Goal: Check status: Check status

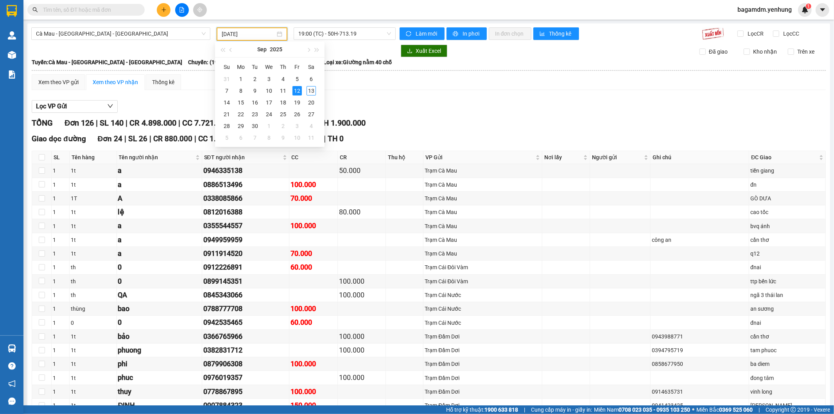
click at [253, 34] on input "[DATE]" at bounding box center [249, 34] width 54 height 9
click at [310, 86] on div "13" at bounding box center [311, 90] width 9 height 9
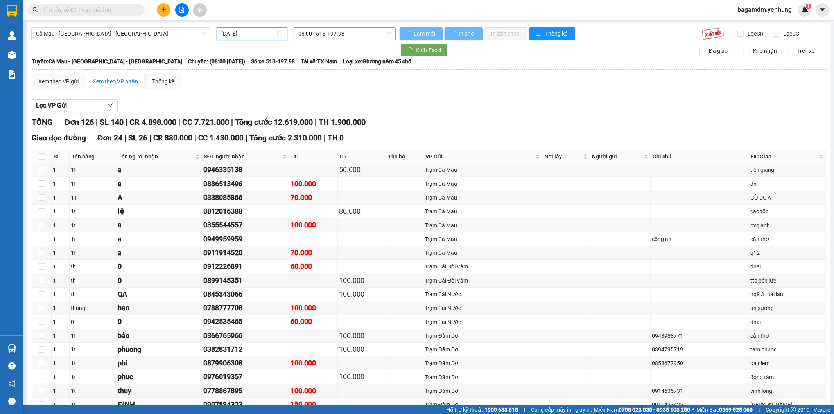
type input "[DATE]"
click at [332, 36] on span "08:00 - 51B-197.98" at bounding box center [344, 34] width 92 height 12
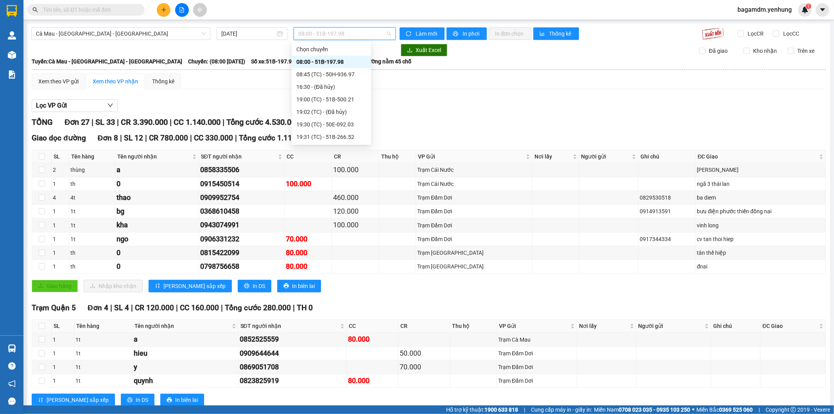
click at [331, 64] on div "08:00 - 51B-197.98" at bounding box center [331, 61] width 70 height 9
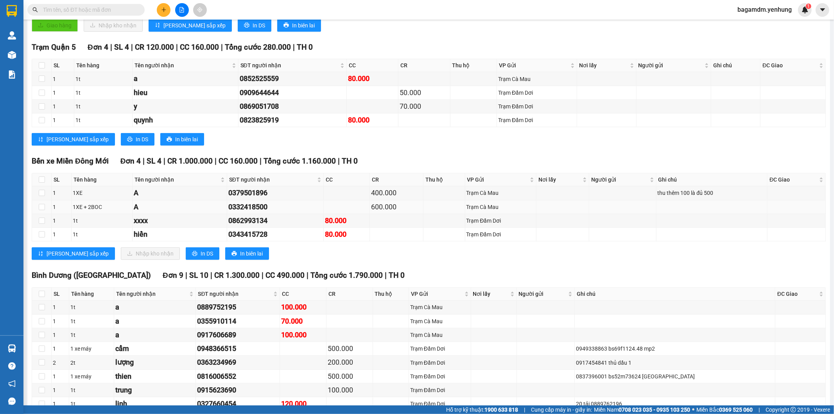
scroll to position [304, 0]
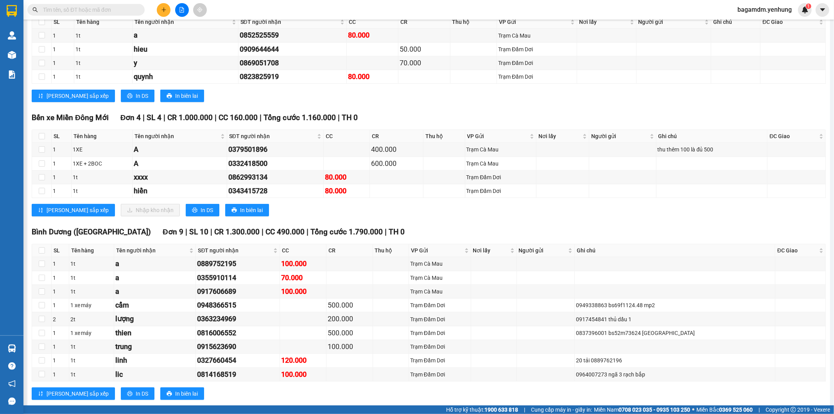
click at [101, 9] on input "text" at bounding box center [89, 9] width 92 height 9
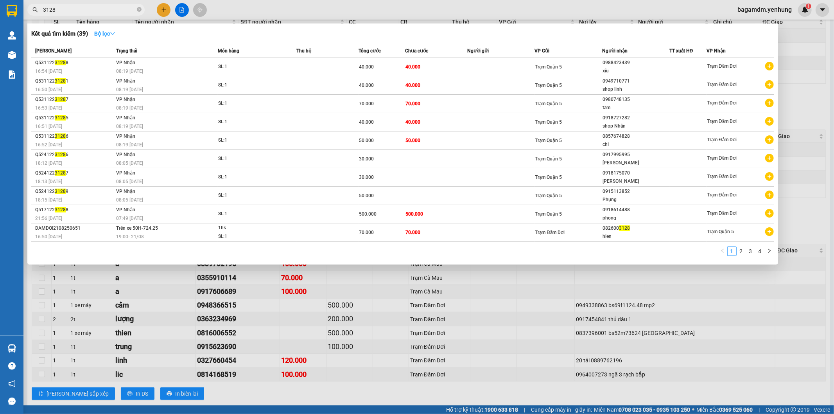
type input "3128"
click at [111, 31] on strong "Bộ lọc" at bounding box center [104, 34] width 21 height 6
click at [381, 20] on div at bounding box center [417, 207] width 834 height 414
click at [117, 11] on input "3128" at bounding box center [89, 9] width 92 height 9
click at [110, 37] on strong "Bộ lọc" at bounding box center [104, 34] width 21 height 6
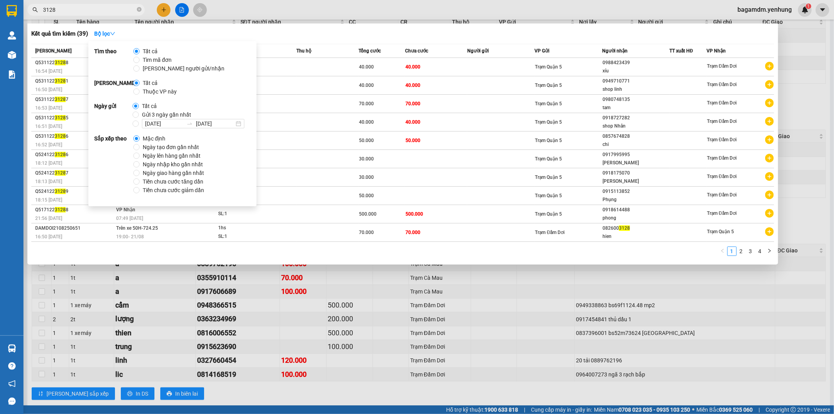
click at [162, 145] on span "Ngày tạo đơn gần nhất" at bounding box center [171, 147] width 63 height 9
click at [140, 145] on input "Ngày tạo đơn gần nhất" at bounding box center [136, 147] width 6 height 6
radio input "true"
radio input "false"
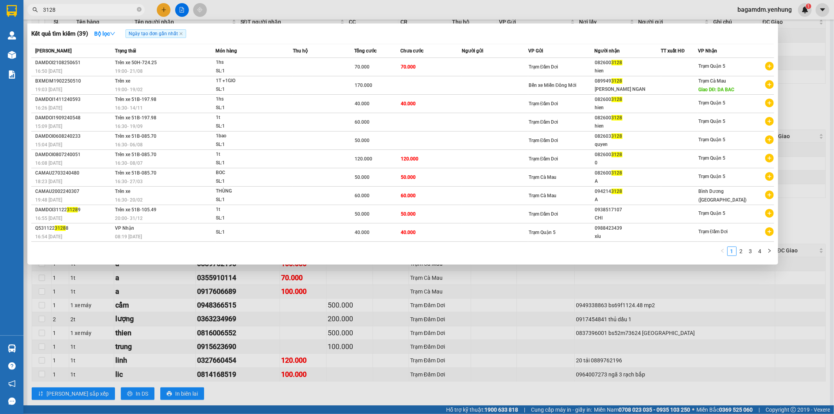
click at [235, 34] on div "Kết quả tìm kiếm ( 39 ) Bộ lọc Ngày tạo đơn gần nhất" at bounding box center [402, 33] width 743 height 13
click at [232, 346] on div at bounding box center [417, 207] width 834 height 414
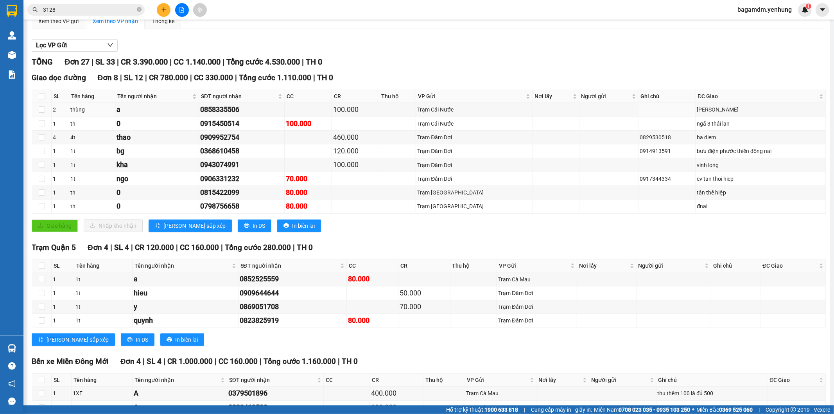
scroll to position [0, 0]
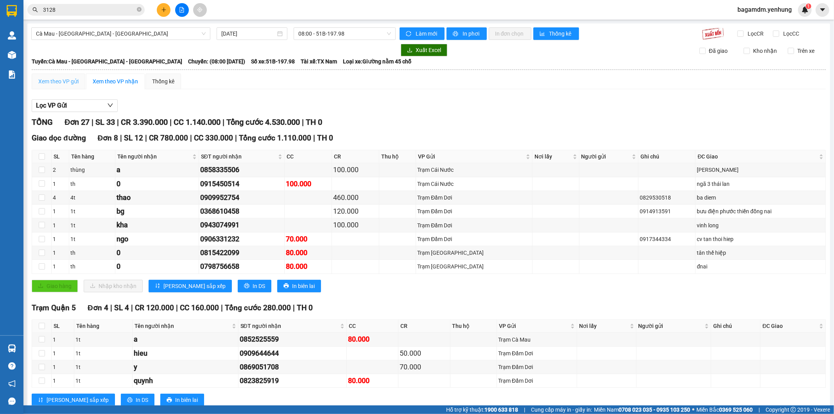
click at [69, 86] on div "Xem theo VP gửi" at bounding box center [59, 82] width 54 height 16
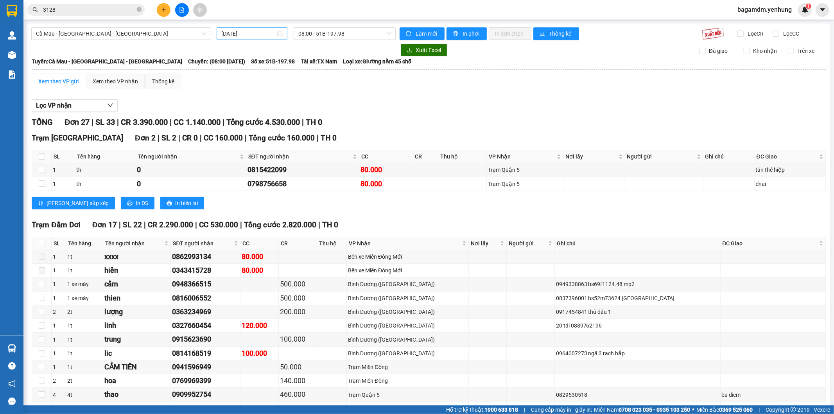
click at [261, 38] on div "[DATE]" at bounding box center [252, 33] width 71 height 13
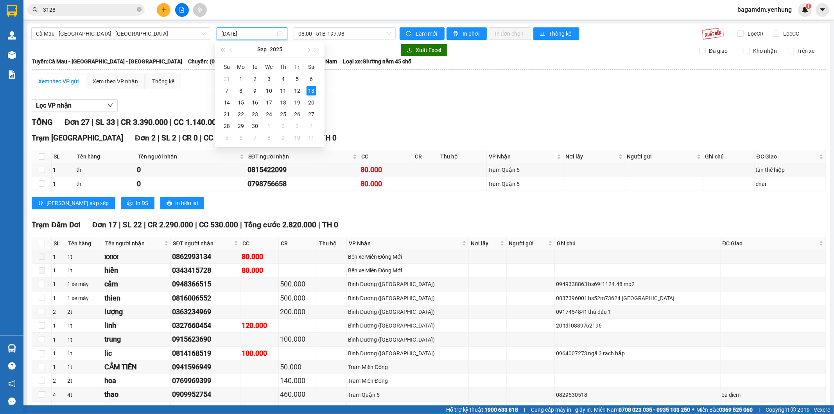
click at [327, 40] on div "Cà Mau - [GEOGRAPHIC_DATA] - [GEOGRAPHIC_DATA] [DATE] 08:00 - 51B-197.98 Làm mớ…" at bounding box center [428, 385] width 803 height 725
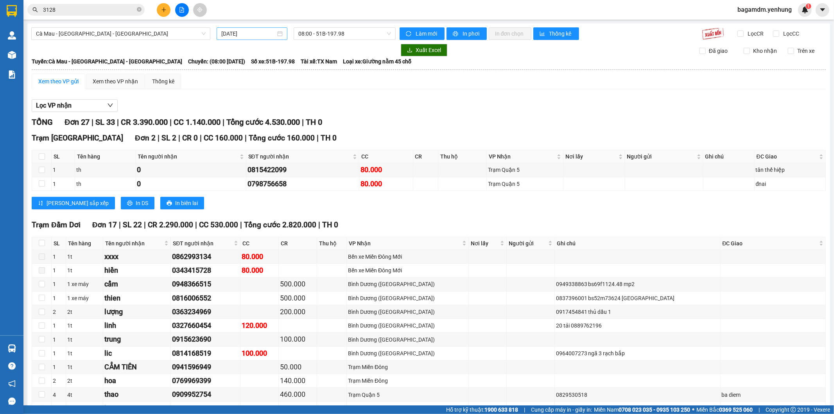
click at [259, 34] on input "[DATE]" at bounding box center [248, 33] width 54 height 9
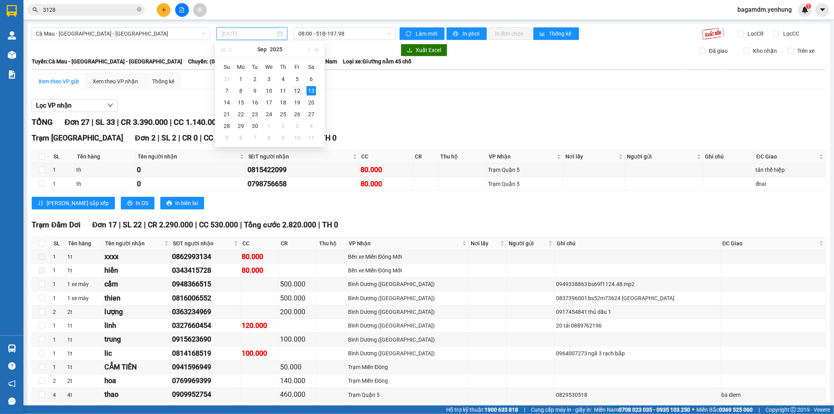
click at [296, 92] on div "12" at bounding box center [297, 90] width 9 height 9
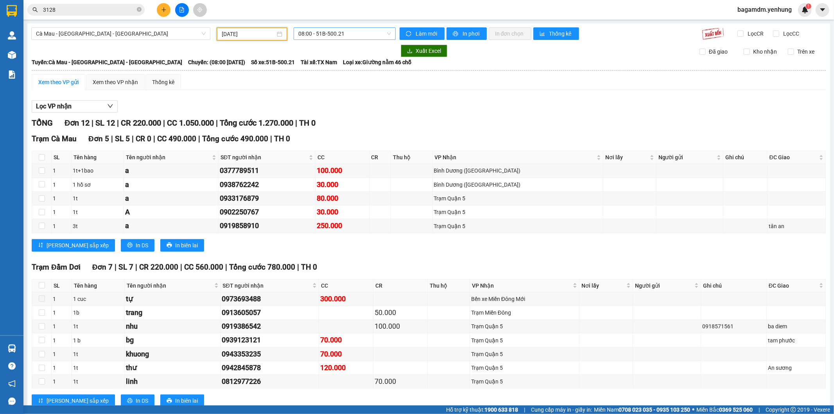
click at [357, 34] on span "08:00 - 51B-500.21" at bounding box center [344, 34] width 92 height 12
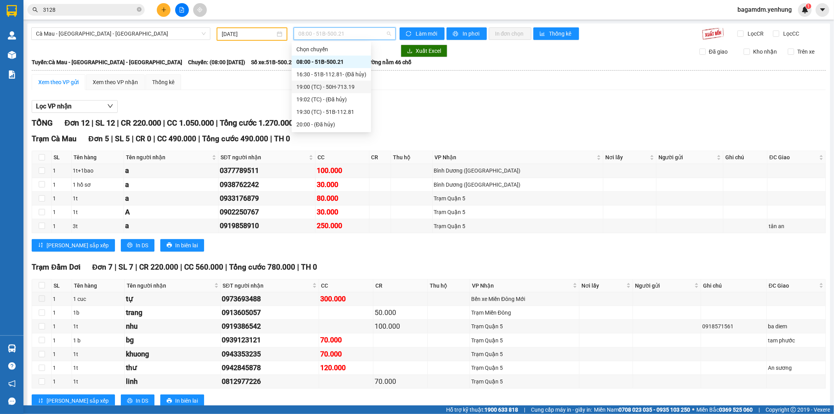
click at [339, 87] on div "19:00 (TC) - 50H-713.19" at bounding box center [331, 87] width 70 height 9
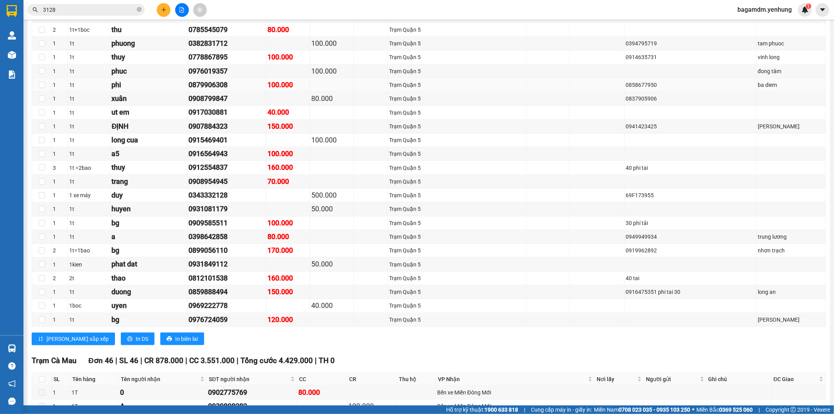
scroll to position [608, 0]
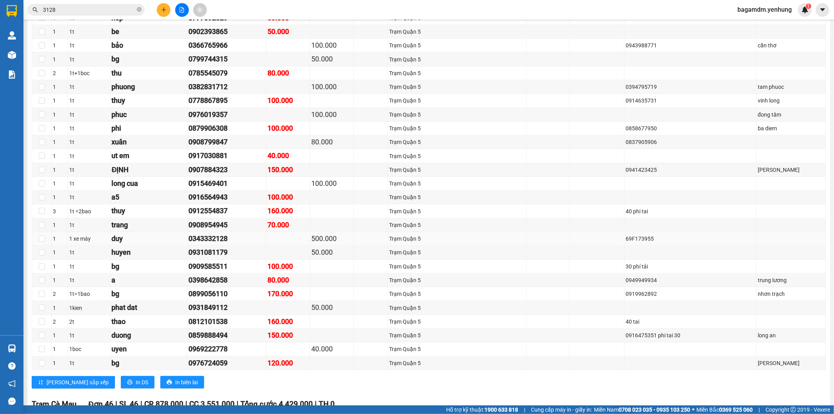
click at [341, 235] on div "500.000" at bounding box center [331, 238] width 41 height 11
click at [332, 237] on div "500.000" at bounding box center [331, 238] width 41 height 11
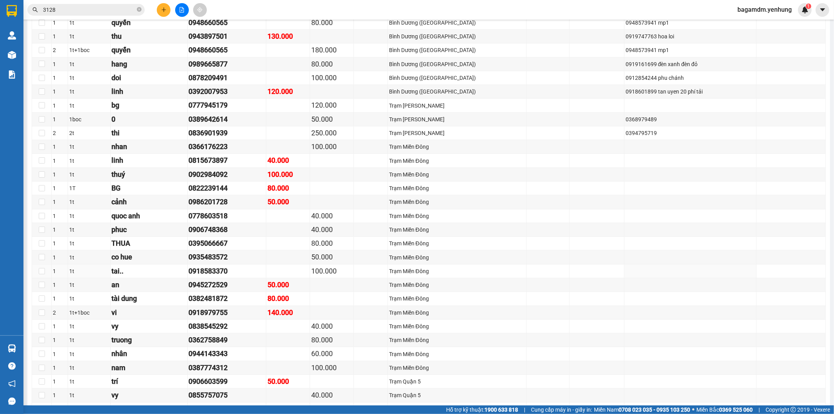
scroll to position [0, 0]
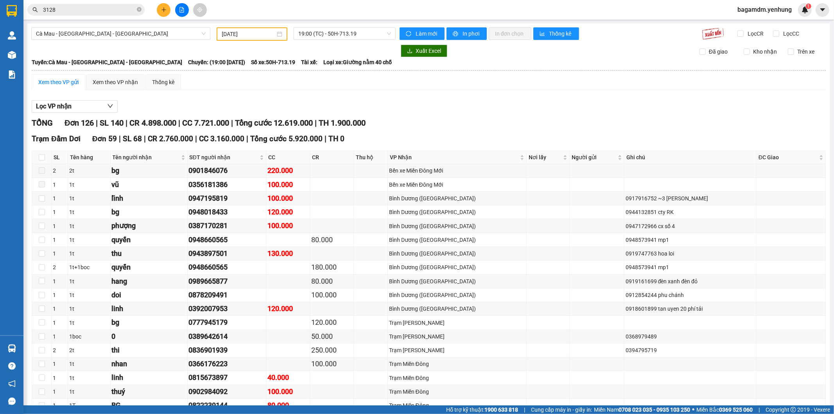
click at [153, 20] on main "Cà Mau - [GEOGRAPHIC_DATA] - [GEOGRAPHIC_DATA] [DATE] 19:00 (TC) - 50H-713.19 L…" at bounding box center [417, 202] width 834 height 405
click at [149, 34] on span "Cà Mau - [GEOGRAPHIC_DATA] - [GEOGRAPHIC_DATA]" at bounding box center [121, 34] width 170 height 12
drag, startPoint x: 267, startPoint y: 26, endPoint x: 269, endPoint y: 31, distance: 5.1
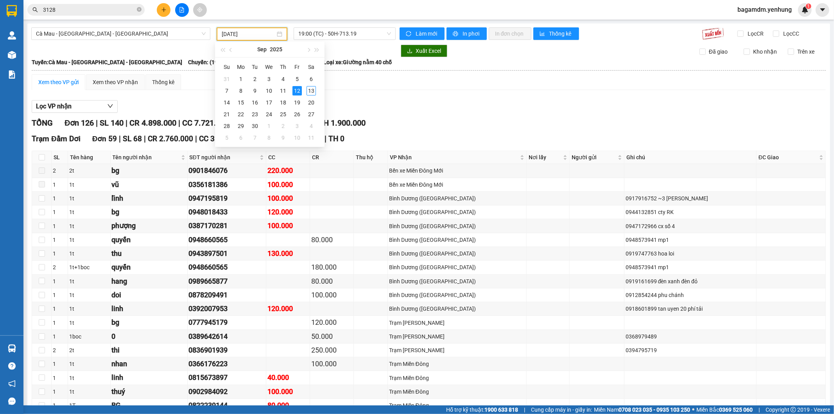
click at [269, 31] on input "[DATE]" at bounding box center [249, 34] width 54 height 9
click at [307, 91] on div "13" at bounding box center [311, 90] width 9 height 9
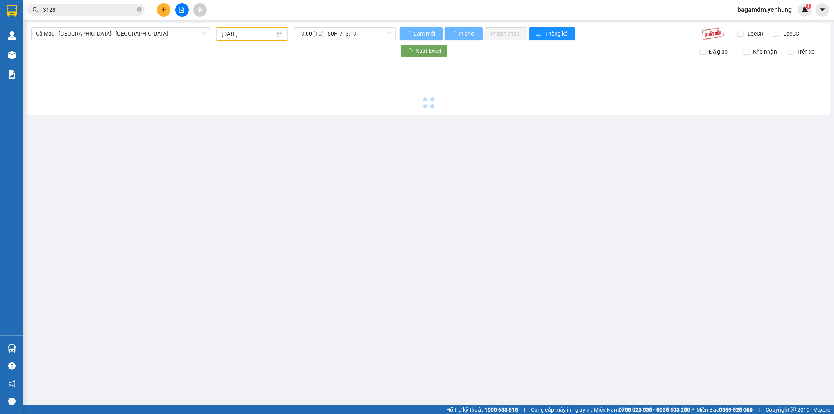
type input "[DATE]"
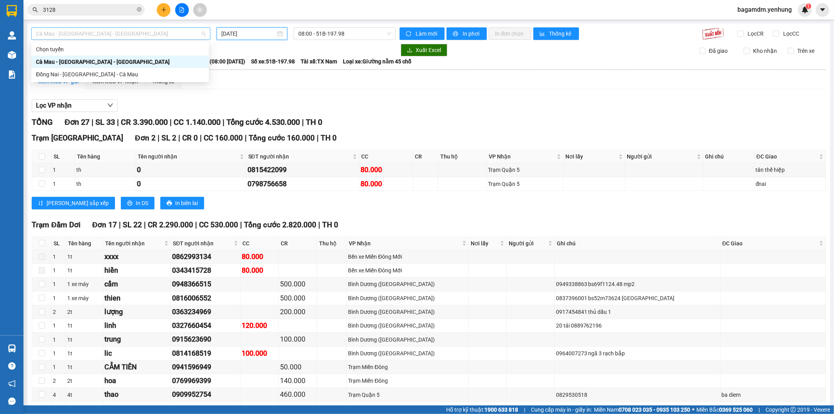
click at [180, 39] on div "Cà Mau - [GEOGRAPHIC_DATA] - [GEOGRAPHIC_DATA]" at bounding box center [120, 33] width 179 height 13
